Goal: Task Accomplishment & Management: Complete application form

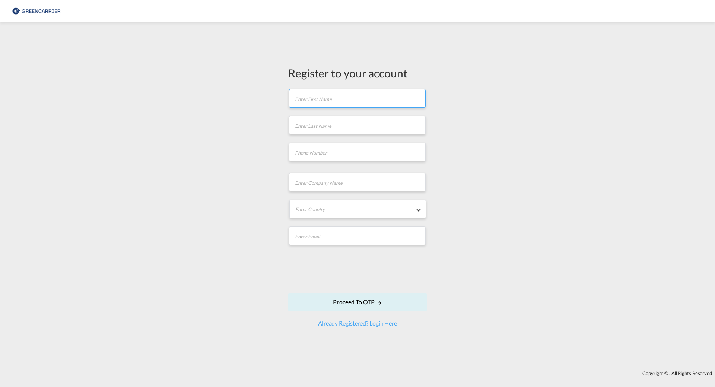
click at [345, 98] on input "text" at bounding box center [357, 98] width 137 height 19
type input "[PERSON_NAME]"
click at [327, 148] on input "tel" at bounding box center [357, 152] width 137 height 19
type input "[PHONE_NUMBER]"
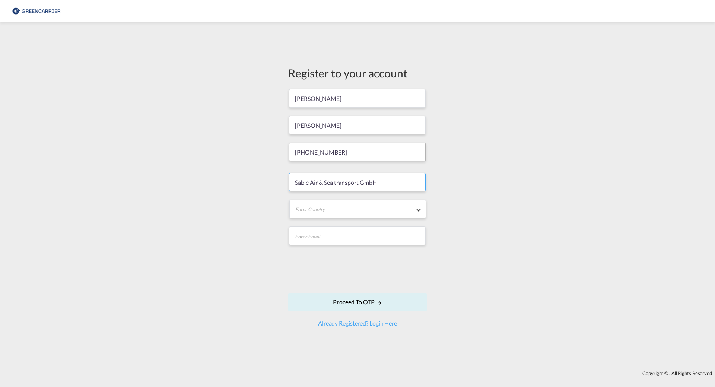
type input "Sable Air & Sea transport GmbH"
click at [383, 212] on span "[GEOGRAPHIC_DATA]" at bounding box center [357, 209] width 125 height 8
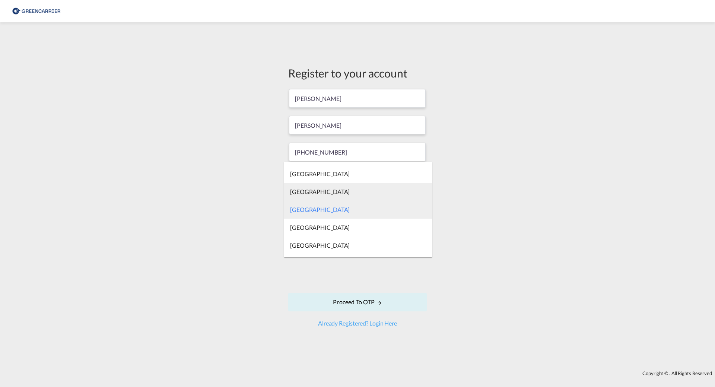
type md-option "[GEOGRAPHIC_DATA]"
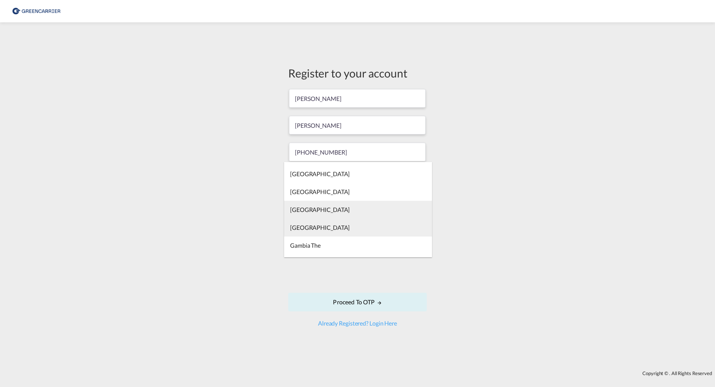
scroll to position [1463, 0]
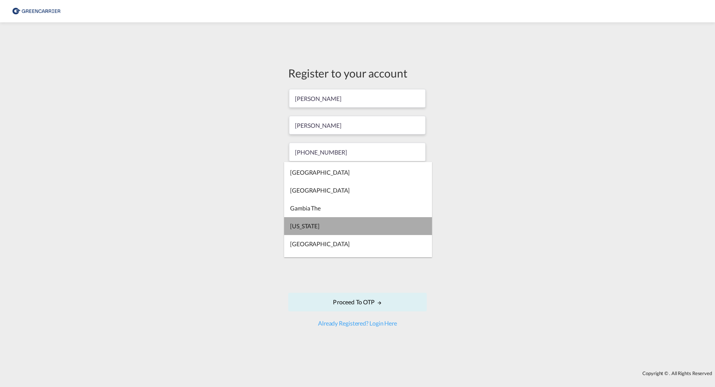
click at [367, 234] on md-option "[US_STATE]" at bounding box center [358, 226] width 148 height 18
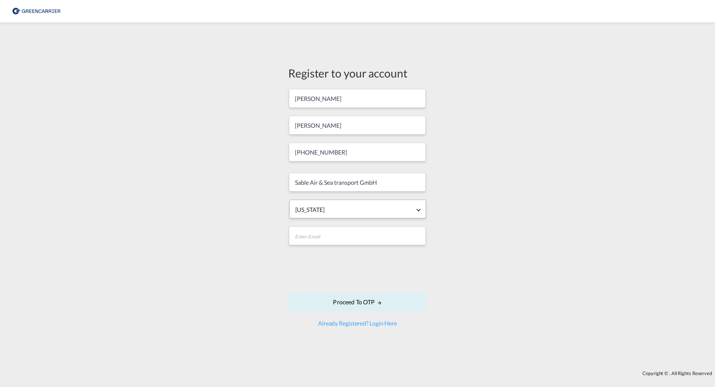
click at [341, 213] on span "[US_STATE]" at bounding box center [357, 209] width 125 height 8
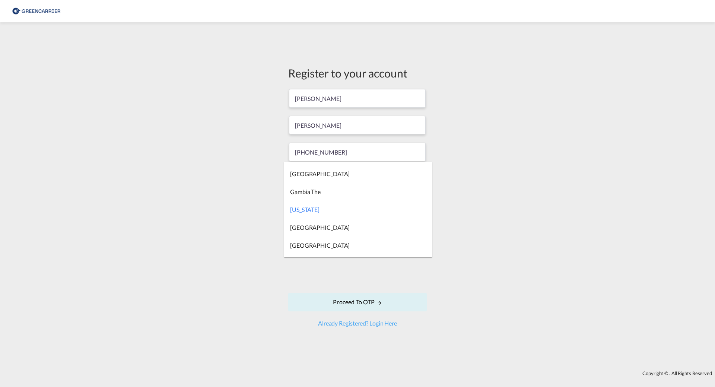
type md-option "[US_STATE]"
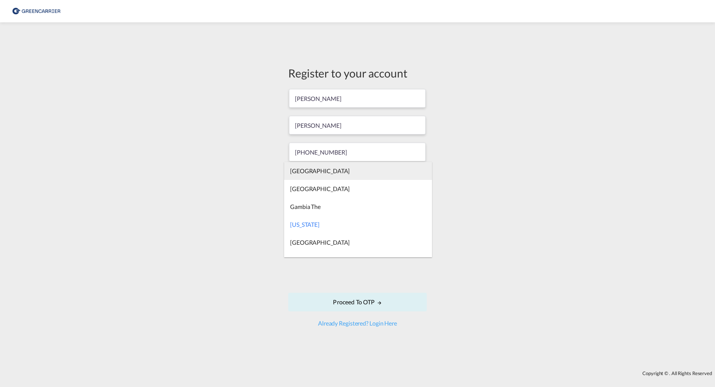
type md-option "[GEOGRAPHIC_DATA]"
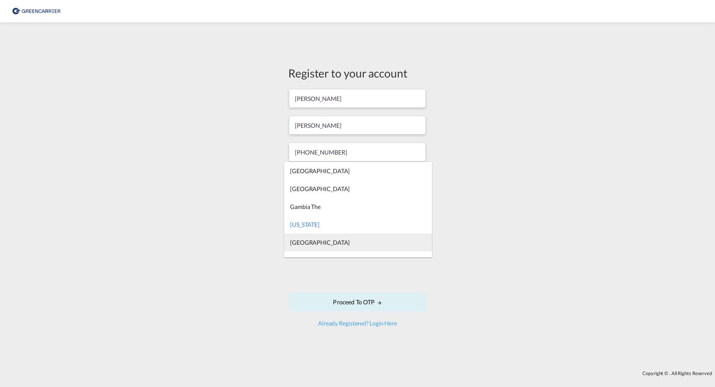
click at [332, 239] on md-option "[GEOGRAPHIC_DATA]" at bounding box center [358, 242] width 148 height 18
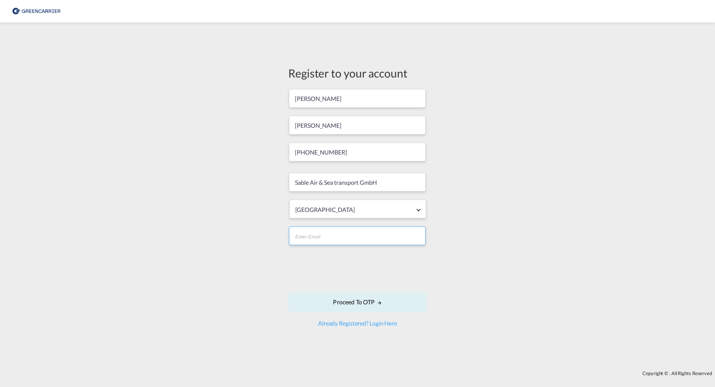
click at [333, 236] on input "email" at bounding box center [357, 235] width 137 height 19
type input "[PERSON_NAME][EMAIL_ADDRESS][PERSON_NAME][DOMAIN_NAME]"
click at [373, 299] on button "Proceed to OTP" at bounding box center [357, 302] width 138 height 19
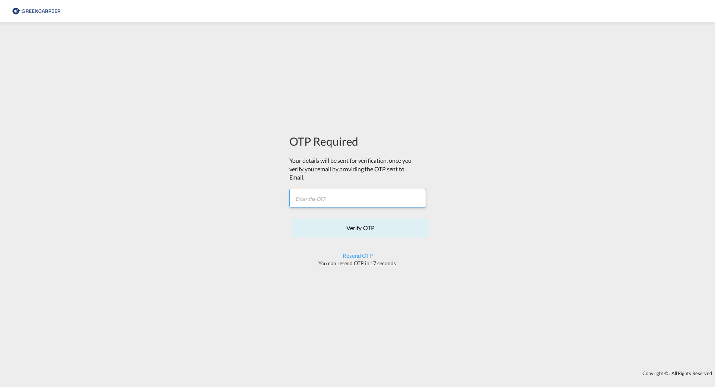
click at [330, 198] on input "text" at bounding box center [357, 198] width 137 height 19
paste input "0ZGE9H"
type input "0ZGE9H"
click at [347, 226] on button "Verify OTP" at bounding box center [360, 227] width 137 height 19
